Goal: Navigation & Orientation: Find specific page/section

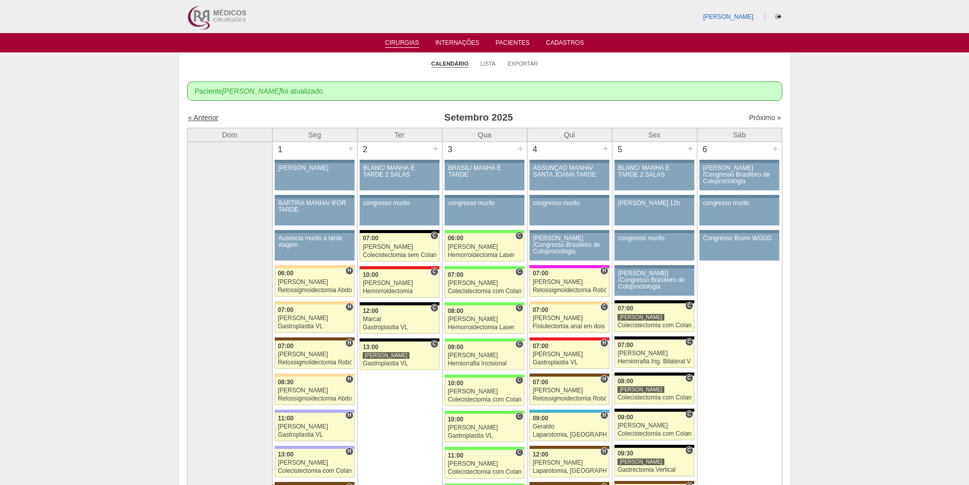
click at [208, 121] on link "« Anterior" at bounding box center [203, 117] width 31 height 8
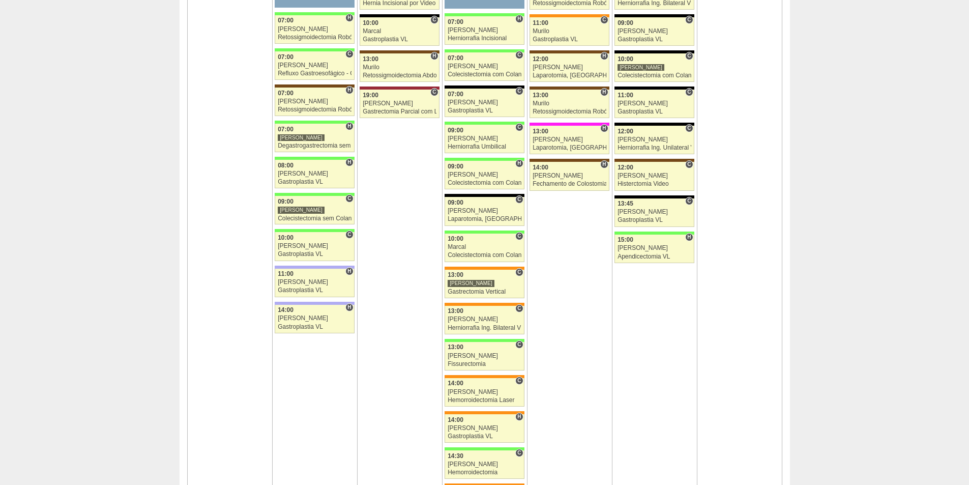
scroll to position [1780, 0]
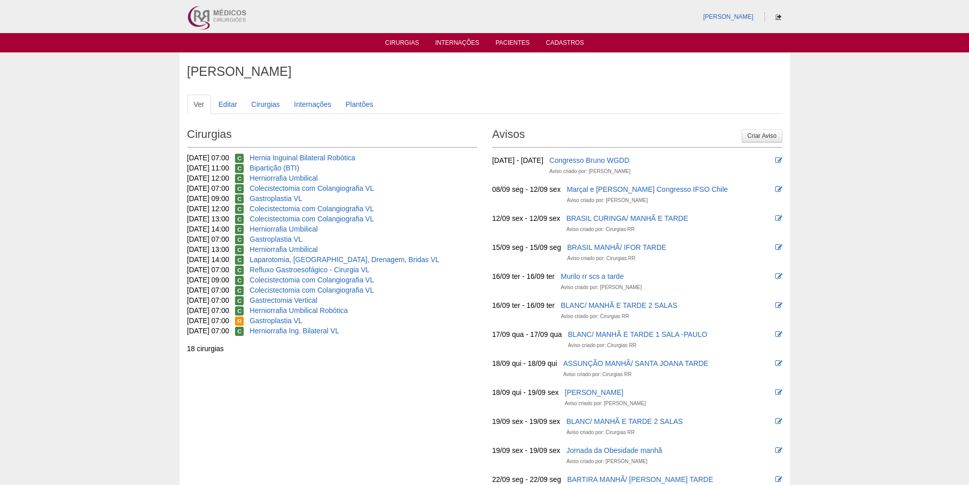
click at [777, 15] on icon at bounding box center [778, 17] width 6 height 6
